Goal: Check status: Check status

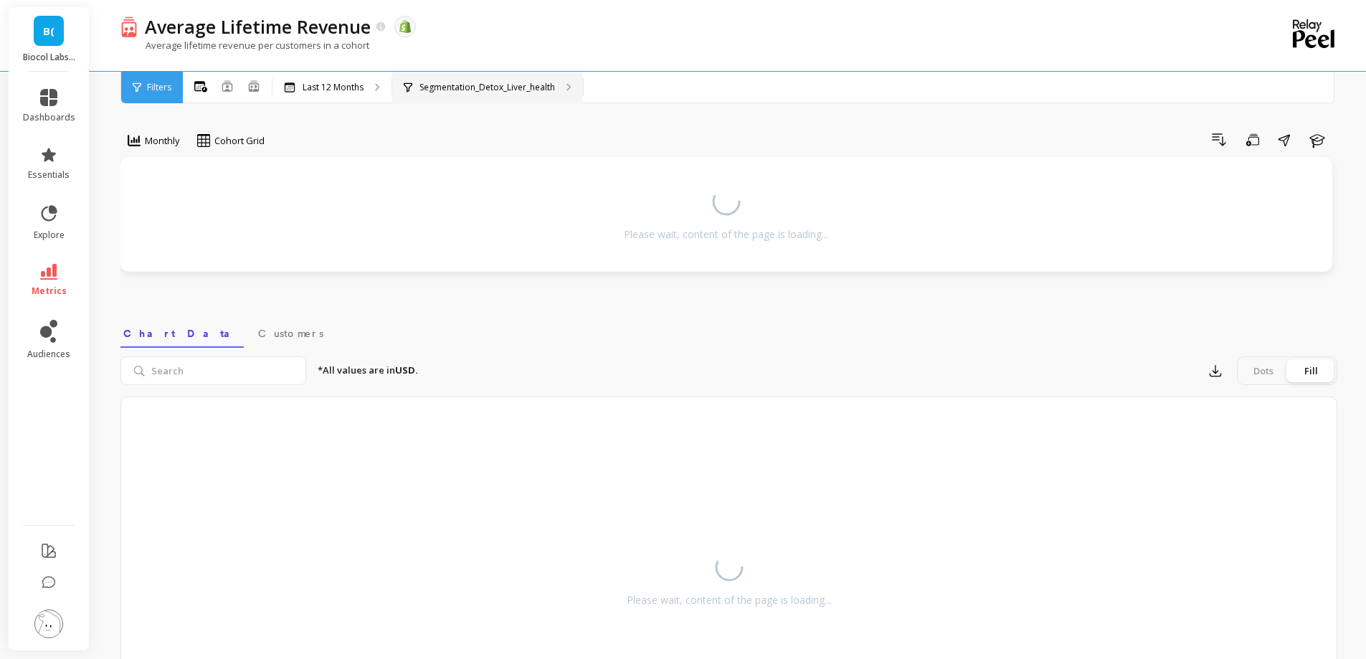
click at [506, 82] on p "Segmentation_Detox_Liver_health" at bounding box center [488, 87] width 136 height 11
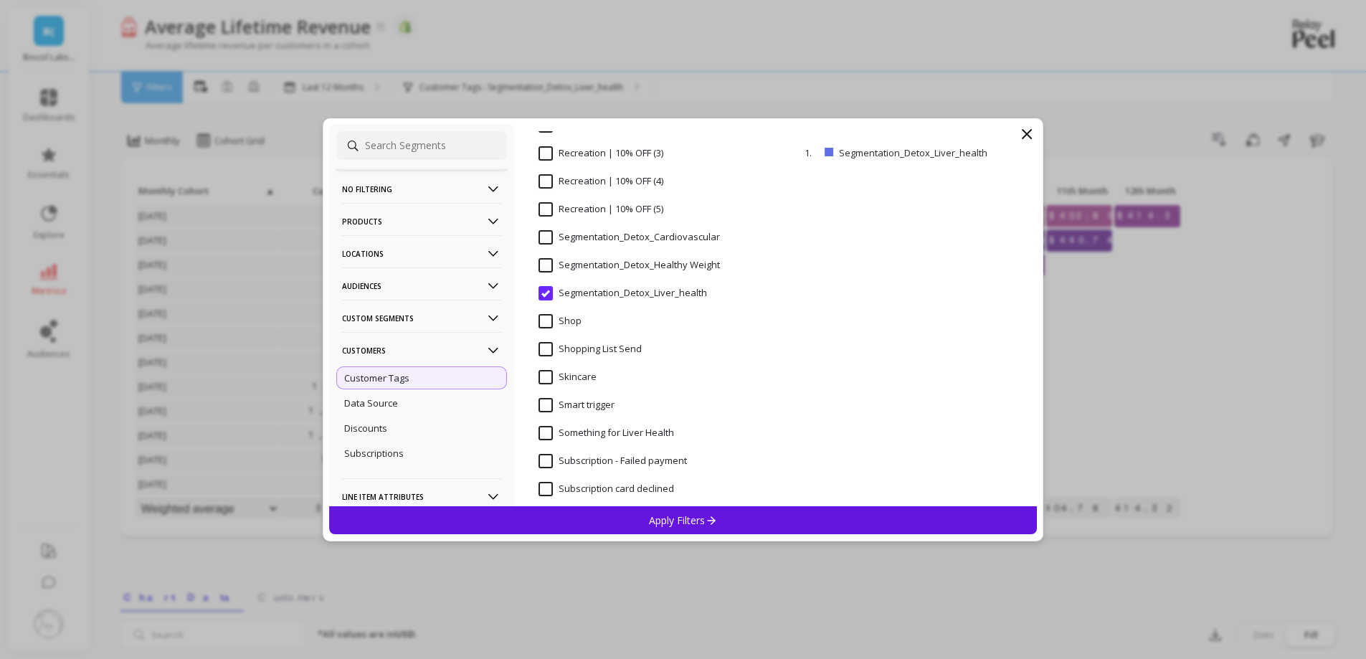
scroll to position [1178, 0]
click at [620, 240] on input "Segmentation_Detox_Cardiovascular" at bounding box center [629, 239] width 181 height 14
click at [650, 516] on p "Apply Filters" at bounding box center [683, 520] width 68 height 14
